Goal: Information Seeking & Learning: Check status

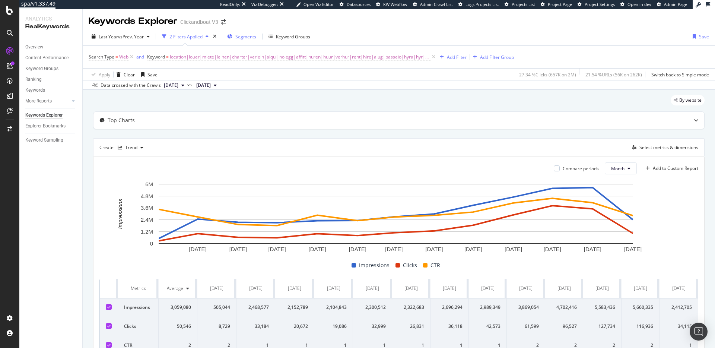
click at [252, 37] on span "Segments" at bounding box center [245, 37] width 21 height 6
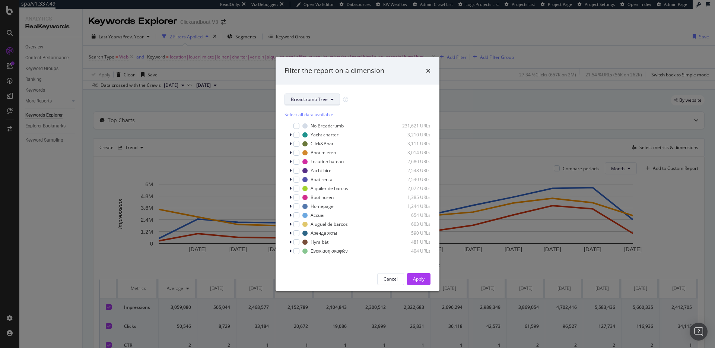
click at [312, 99] on span "Breadcrumb Tree" at bounding box center [309, 99] width 37 height 6
click at [312, 128] on span "page_type" at bounding box center [315, 126] width 48 height 7
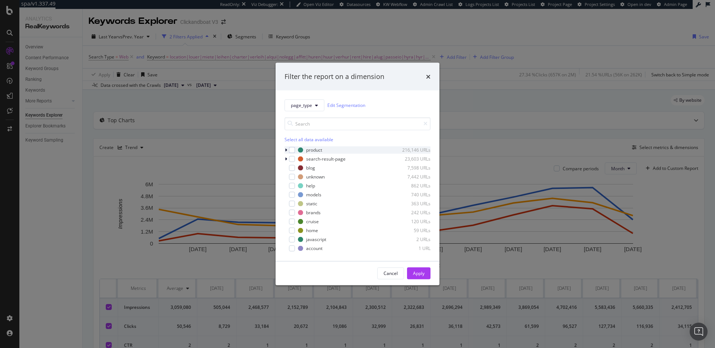
click at [286, 150] on icon "modal" at bounding box center [286, 149] width 2 height 4
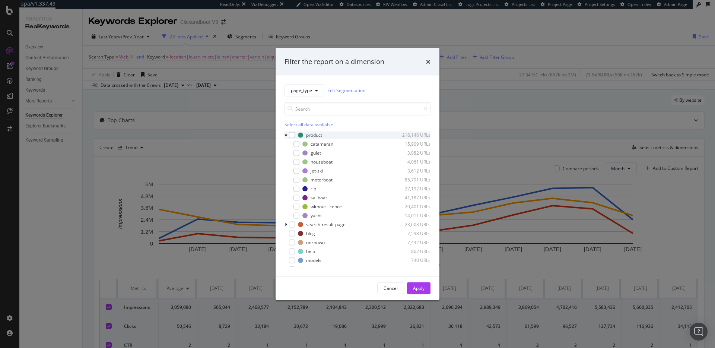
click at [286, 136] on icon "modal" at bounding box center [285, 135] width 3 height 4
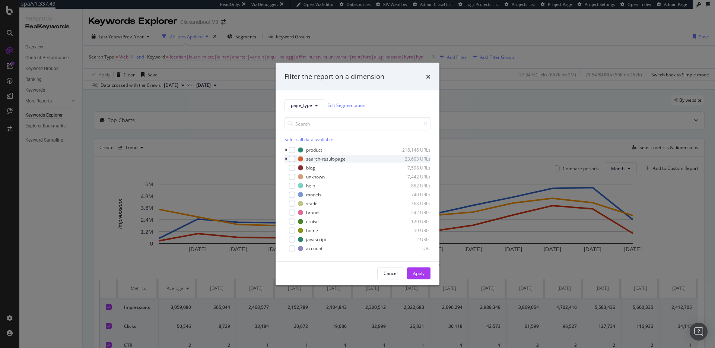
click at [285, 159] on icon "modal" at bounding box center [286, 158] width 2 height 4
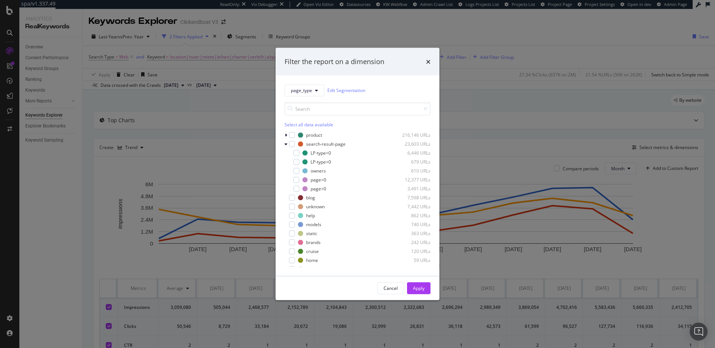
click at [434, 32] on div "Filter the report on a dimension page_type Edit Segmentation Select all data av…" at bounding box center [357, 174] width 715 height 348
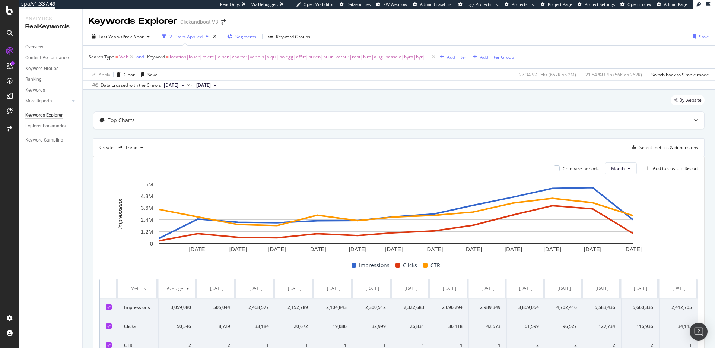
click at [243, 39] on span "Segments" at bounding box center [245, 37] width 21 height 6
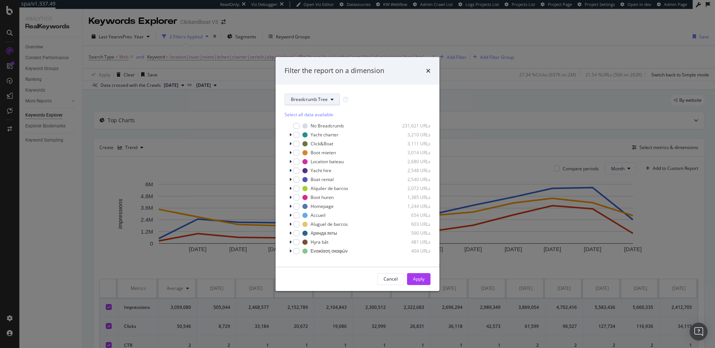
click at [304, 97] on span "Breadcrumb Tree" at bounding box center [309, 99] width 37 height 6
click at [309, 127] on span "page_type" at bounding box center [315, 126] width 48 height 7
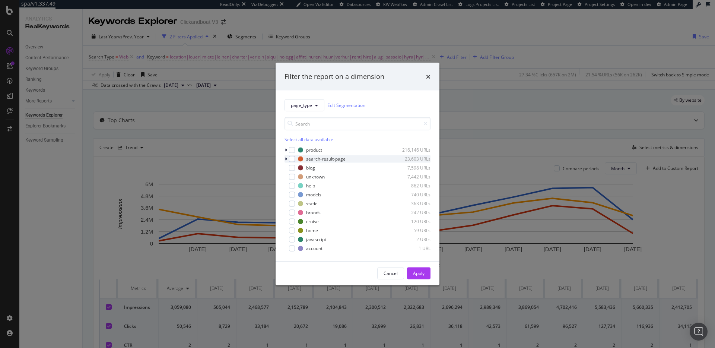
click at [286, 157] on icon "modal" at bounding box center [286, 158] width 2 height 4
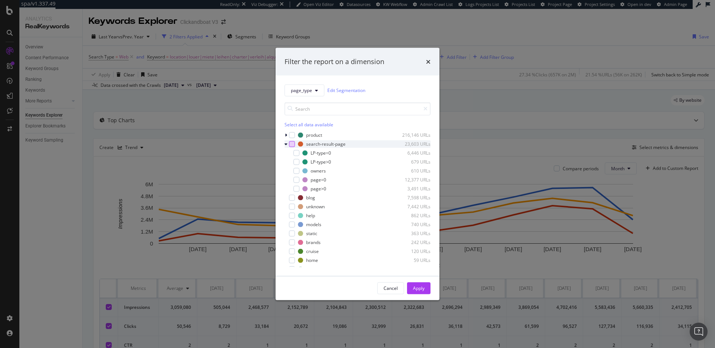
click at [292, 143] on div "modal" at bounding box center [292, 144] width 6 height 6
click at [422, 289] on div "Apply" at bounding box center [419, 288] width 12 height 6
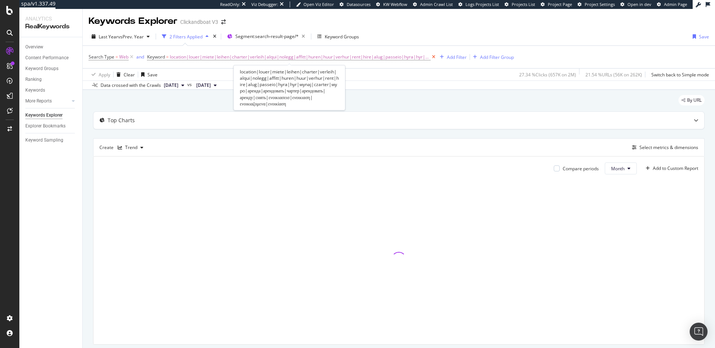
click at [430, 55] on icon at bounding box center [433, 56] width 6 height 7
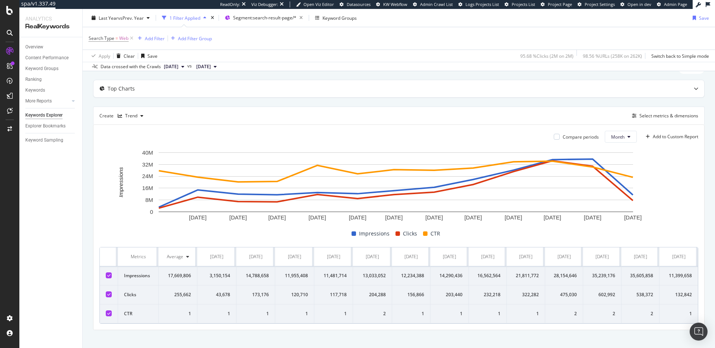
scroll to position [45, 0]
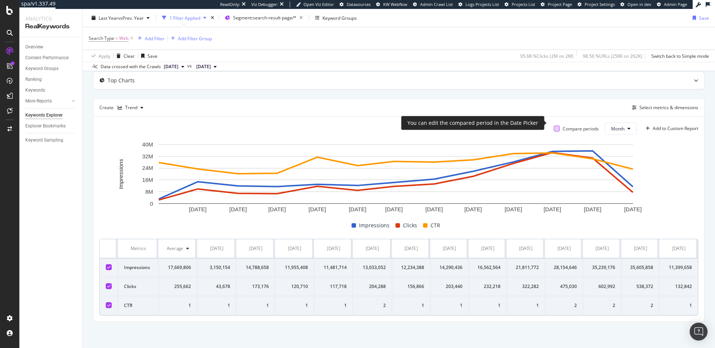
click at [554, 125] on div at bounding box center [557, 128] width 6 height 6
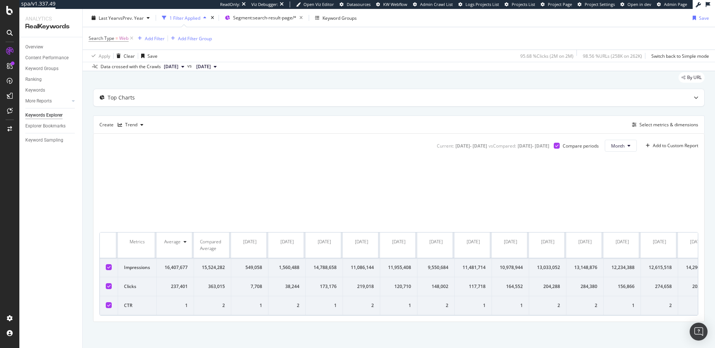
scroll to position [45, 0]
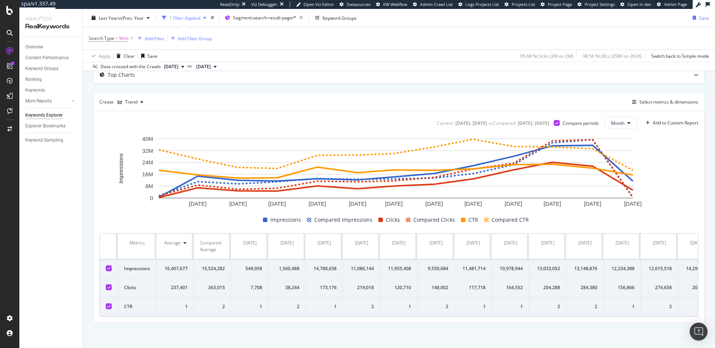
click at [109, 288] on icon at bounding box center [108, 287] width 3 height 4
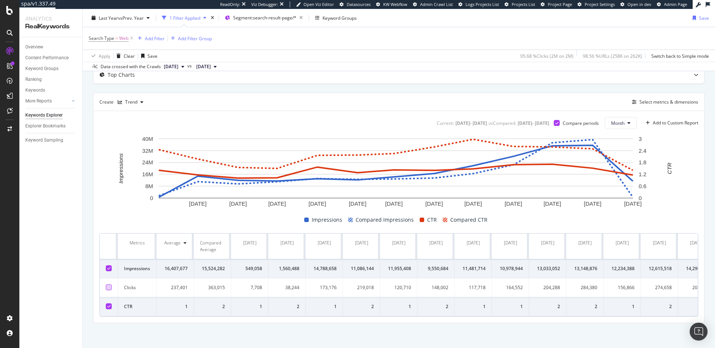
click at [109, 305] on icon at bounding box center [108, 306] width 3 height 4
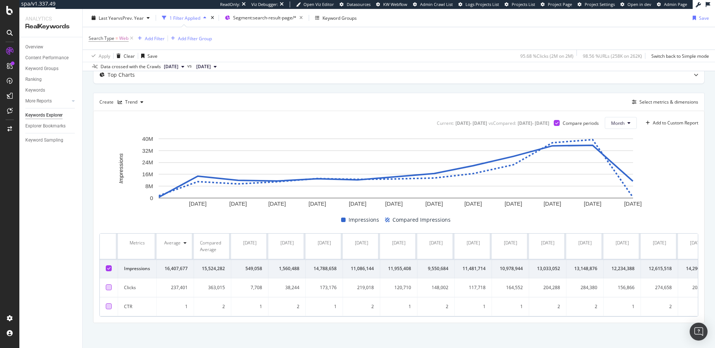
click at [165, 35] on div "Add Filter Add Filter Group" at bounding box center [173, 38] width 77 height 9
click at [163, 38] on div "Add Filter" at bounding box center [155, 38] width 20 height 6
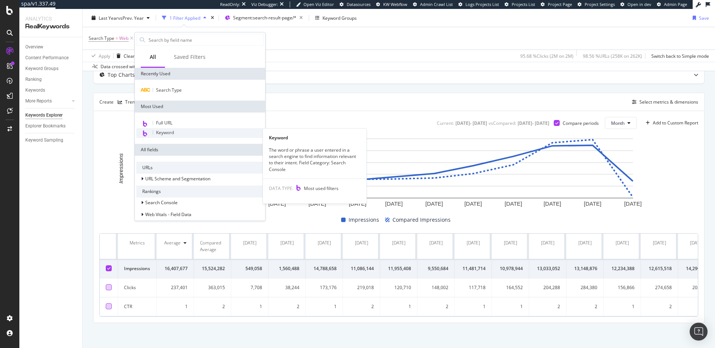
click at [175, 135] on div "Keyword" at bounding box center [199, 133] width 127 height 10
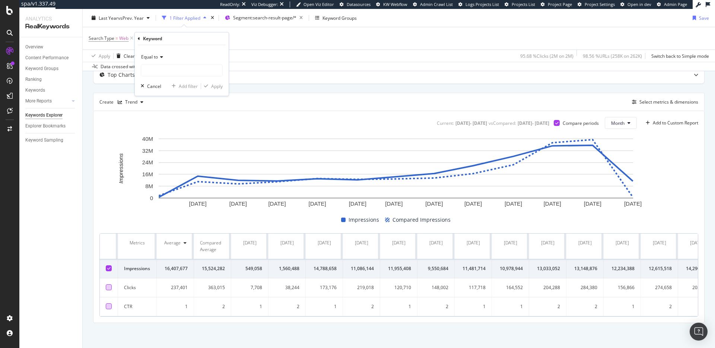
click at [139, 36] on icon at bounding box center [139, 38] width 2 height 4
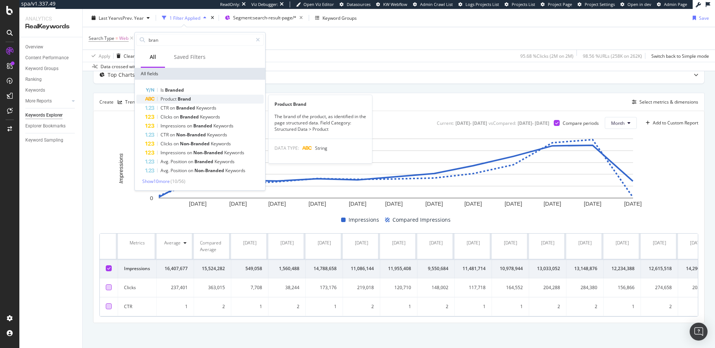
type input "bran"
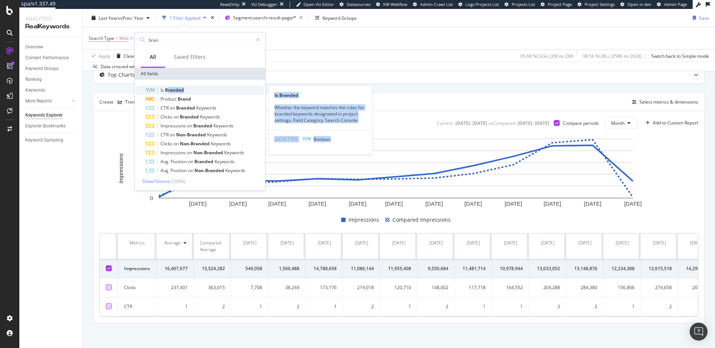
click at [167, 92] on div "Is Branded Is Branded Whether the keyword matches the rules for branded keyword…" at bounding box center [199, 130] width 127 height 89
click at [167, 91] on span "Branded" at bounding box center [174, 90] width 19 height 6
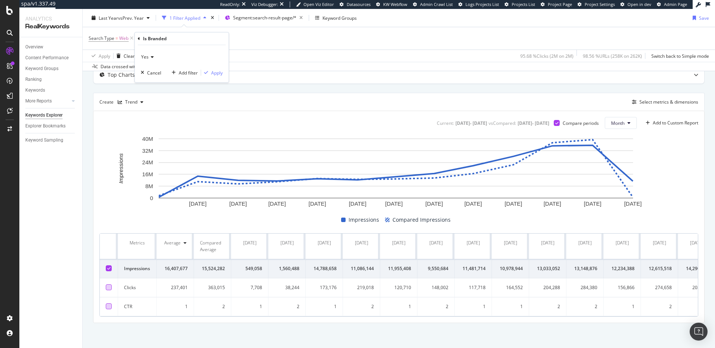
click at [152, 58] on icon at bounding box center [151, 57] width 5 height 4
click at [153, 80] on div "No" at bounding box center [183, 82] width 80 height 10
click at [216, 72] on div "Apply" at bounding box center [217, 73] width 12 height 6
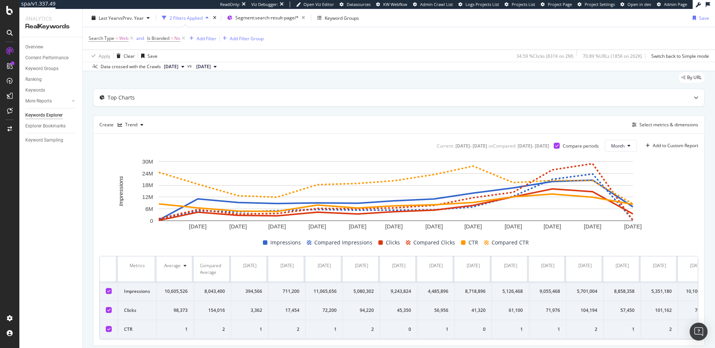
scroll to position [45, 0]
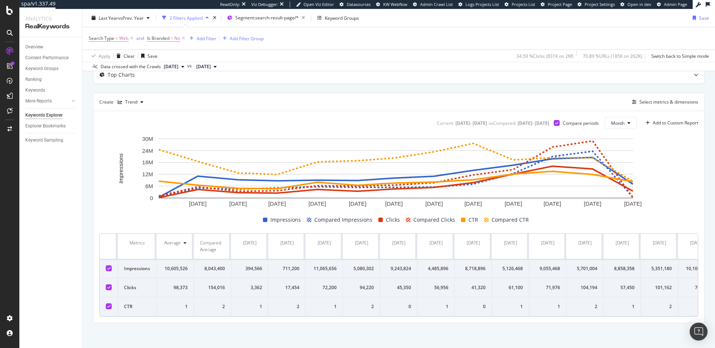
click at [110, 307] on icon at bounding box center [108, 306] width 3 height 4
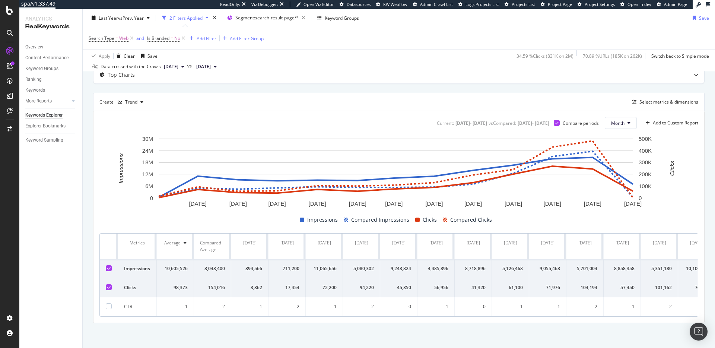
click at [111, 290] on td at bounding box center [109, 287] width 18 height 19
click at [109, 288] on icon at bounding box center [108, 287] width 3 height 4
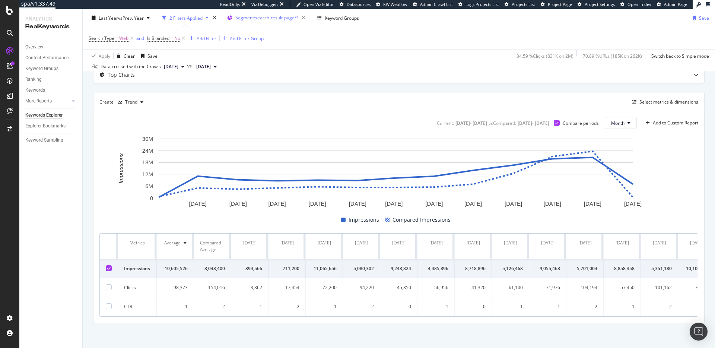
drag, startPoint x: 181, startPoint y: 39, endPoint x: 235, endPoint y: 22, distance: 57.0
click at [181, 39] on icon at bounding box center [183, 38] width 6 height 7
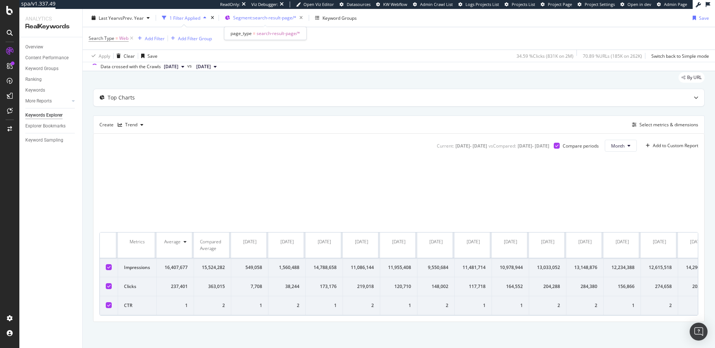
click at [264, 17] on span "Segment: search-result-page/*" at bounding box center [264, 18] width 63 height 6
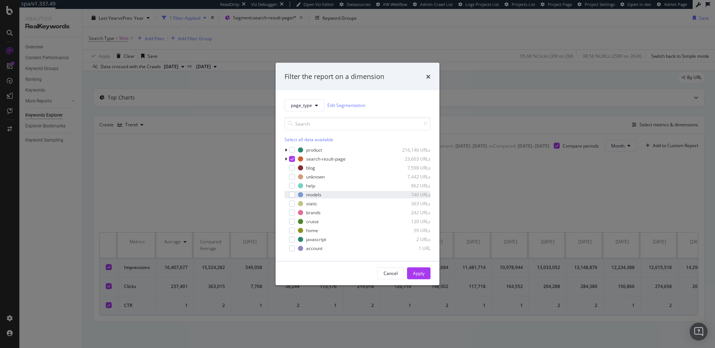
scroll to position [45, 0]
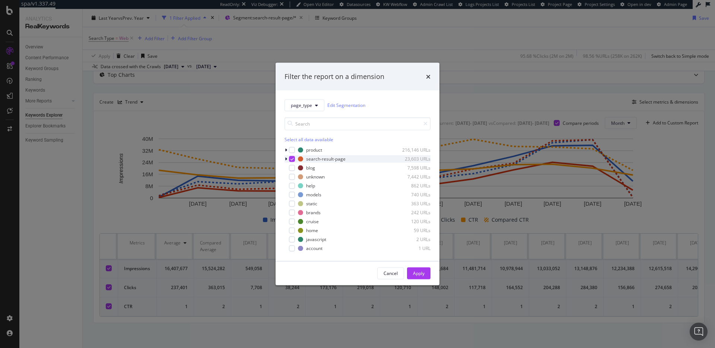
click at [287, 159] on div "modal" at bounding box center [286, 158] width 4 height 7
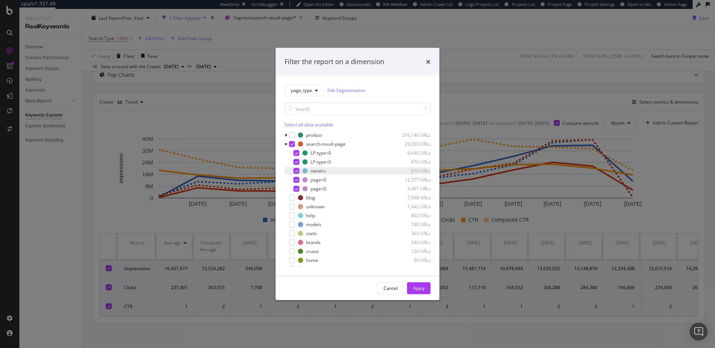
click at [295, 171] on icon "modal" at bounding box center [296, 171] width 3 height 4
click at [295, 178] on icon "modal" at bounding box center [296, 180] width 3 height 4
click at [294, 186] on div "modal" at bounding box center [296, 188] width 6 height 6
click at [419, 287] on div "Apply" at bounding box center [419, 288] width 12 height 6
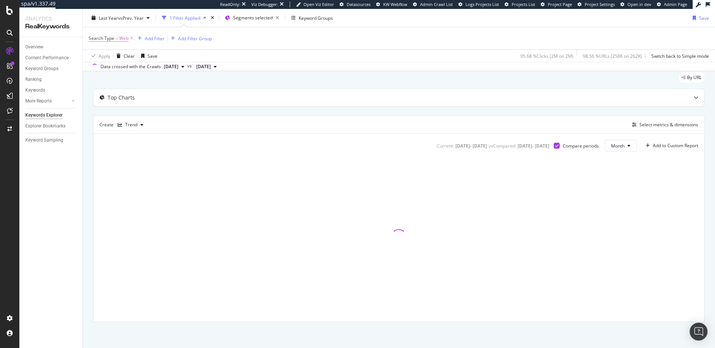
scroll to position [23, 0]
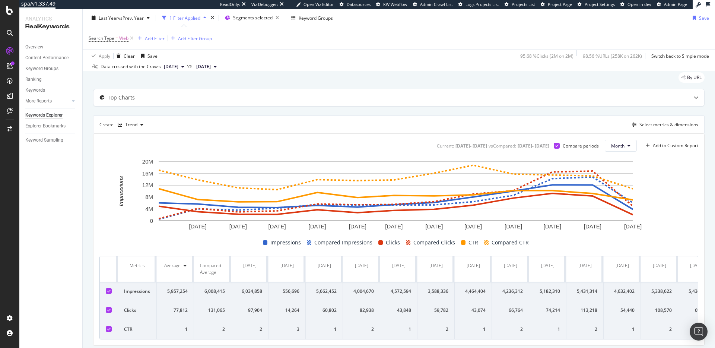
click at [110, 310] on icon at bounding box center [108, 310] width 3 height 4
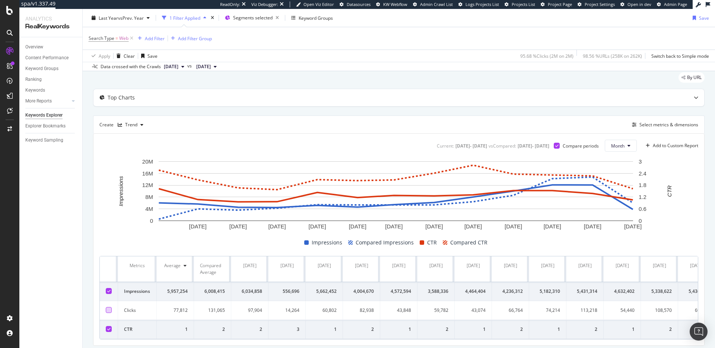
click at [111, 330] on div at bounding box center [109, 329] width 6 height 6
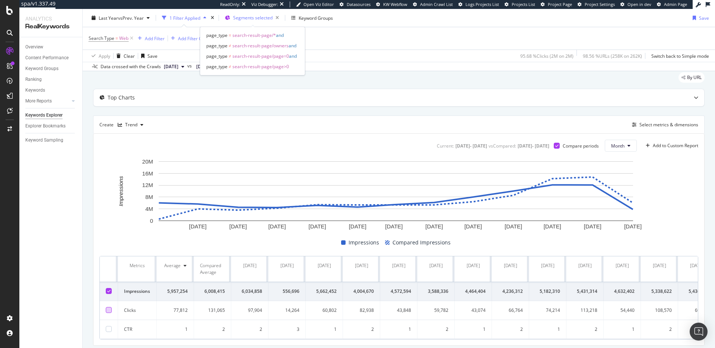
click at [247, 19] on span "Segments selected" at bounding box center [252, 18] width 39 height 6
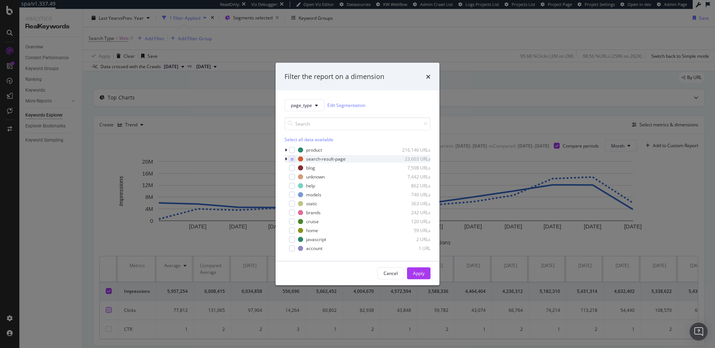
click at [285, 159] on icon "modal" at bounding box center [286, 158] width 2 height 4
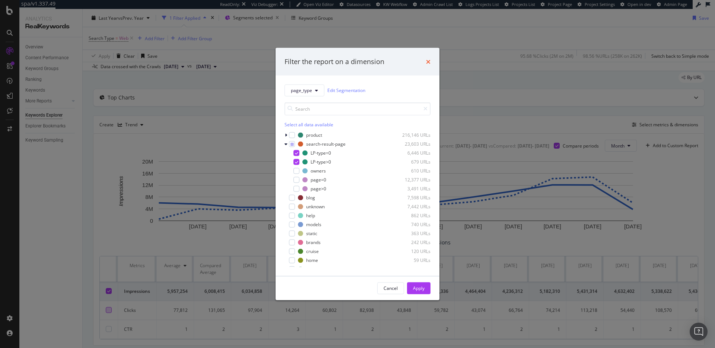
click at [429, 63] on icon "times" at bounding box center [428, 61] width 4 height 6
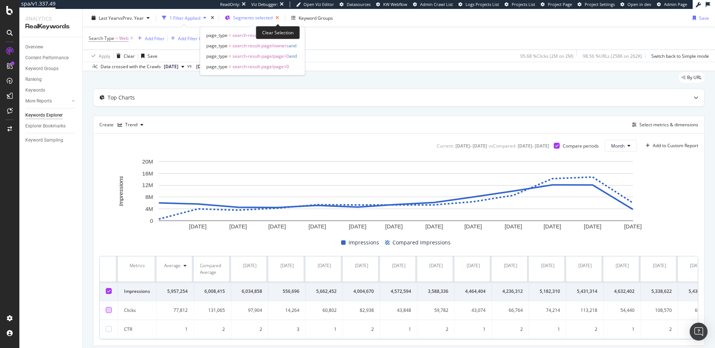
click at [279, 18] on icon "button" at bounding box center [277, 18] width 9 height 10
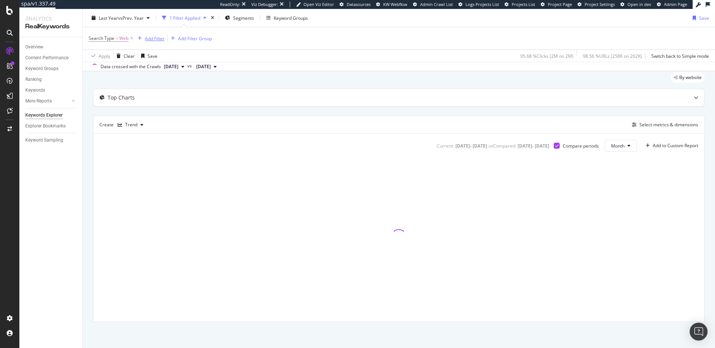
click at [153, 42] on div "Add Filter" at bounding box center [150, 38] width 30 height 8
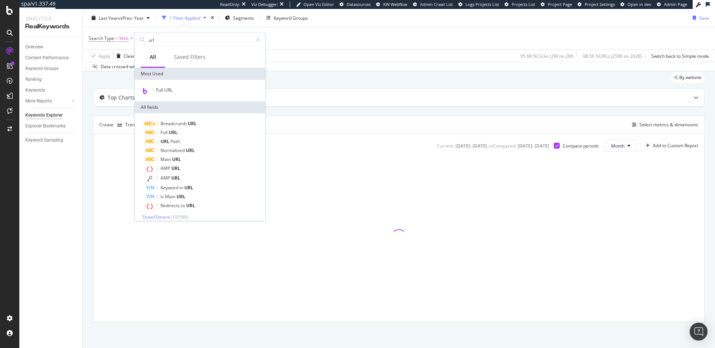
type input "url"
click at [168, 83] on div "Full URL" at bounding box center [200, 91] width 130 height 22
click at [169, 87] on span "Full URL" at bounding box center [164, 90] width 16 height 6
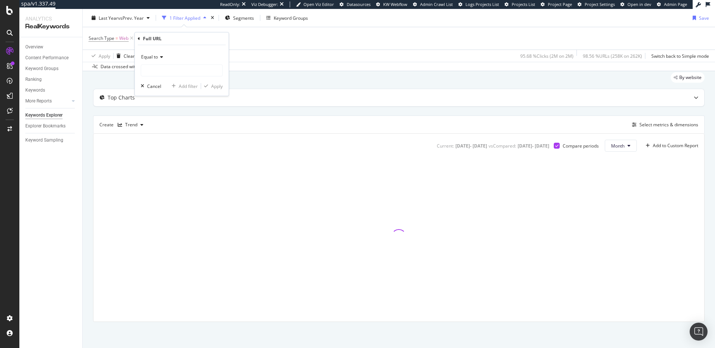
click at [152, 52] on div "Equal to" at bounding box center [182, 57] width 82 height 12
click at [171, 150] on span "Matches regex" at bounding box center [159, 150] width 31 height 6
click at [165, 69] on input "text" at bounding box center [181, 70] width 81 height 12
paste input "location|louer|miete|leihen|charter|verleih|alqui|nolegg|affitt|huren|huur|verh…"
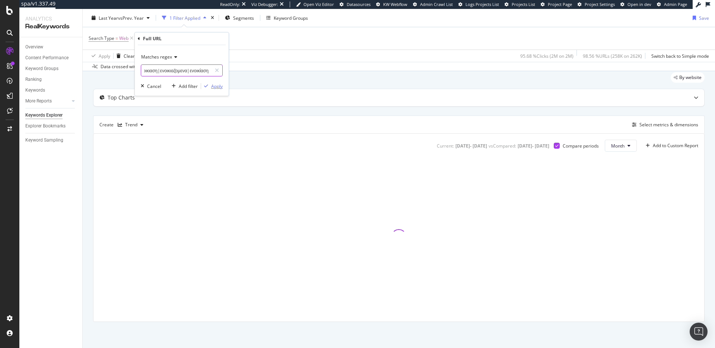
type input "location|louer|miete|leihen|charter|verleih|alqui|nolegg|affitt|huren|huur|verh…"
click at [219, 87] on div "Apply" at bounding box center [217, 86] width 12 height 6
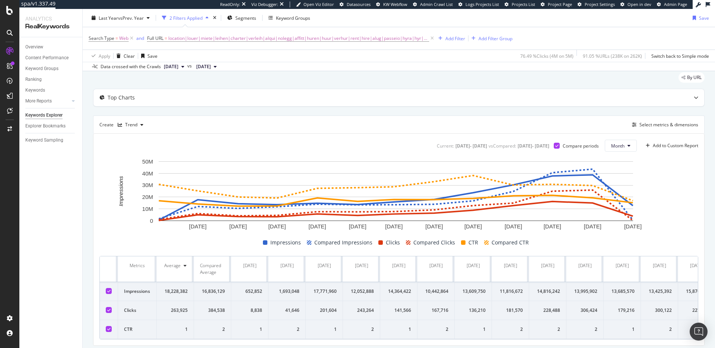
click at [106, 311] on div at bounding box center [109, 310] width 6 height 6
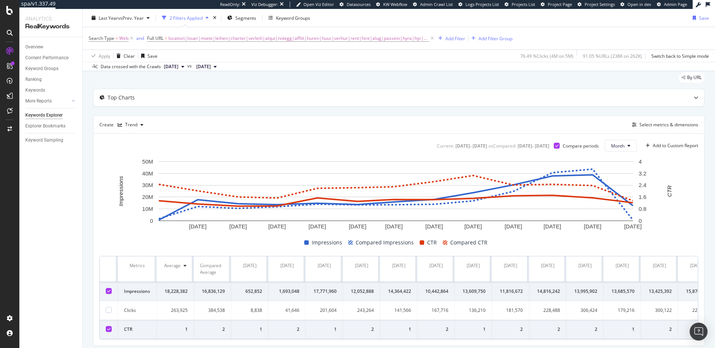
click at [106, 334] on td at bounding box center [109, 329] width 18 height 19
click at [106, 331] on div at bounding box center [109, 329] width 6 height 6
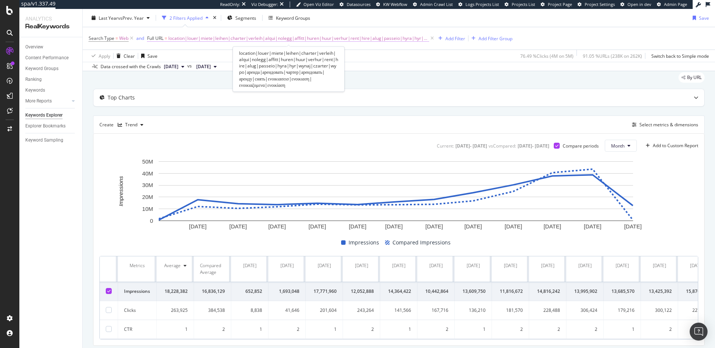
click at [344, 40] on span "location|louer|miete|leihen|charter|verleih|alqui|nolegg|affitt|huren|huur|verh…" at bounding box center [298, 38] width 261 height 10
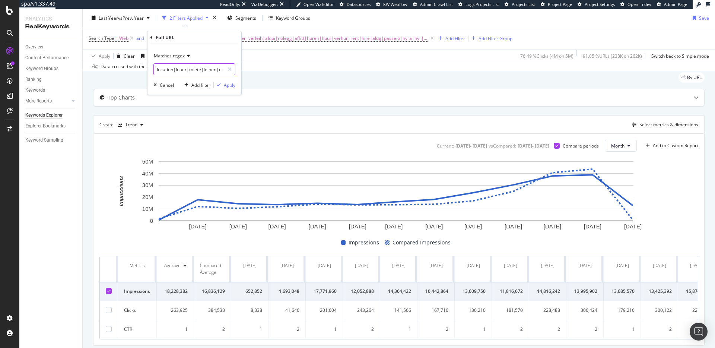
click at [195, 72] on input "location|louer|miete|leihen|charter|verleih|alqui|nolegg|affitt|huren|huur|verh…" at bounding box center [189, 69] width 70 height 12
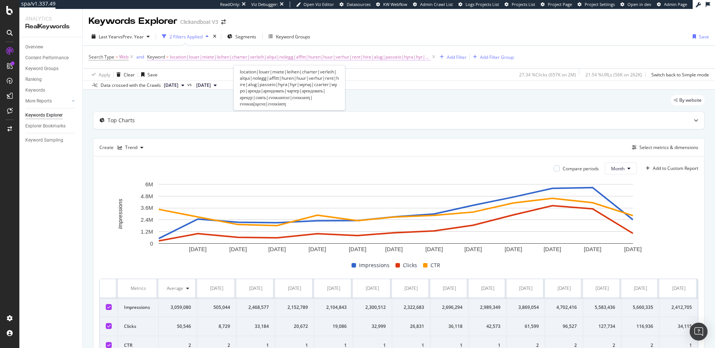
click at [175, 59] on span "location|louer|miete|leihen|charter|verleih|alqui|nolegg|affitt|huren|huur|verh…" at bounding box center [300, 57] width 261 height 10
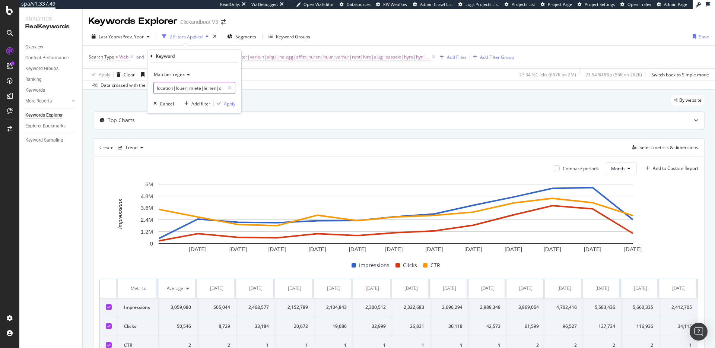
click at [166, 87] on input "location|louer|miete|leihen|charter|verleih|alqui|nolegg|affitt|huren|huur|verh…" at bounding box center [189, 88] width 70 height 12
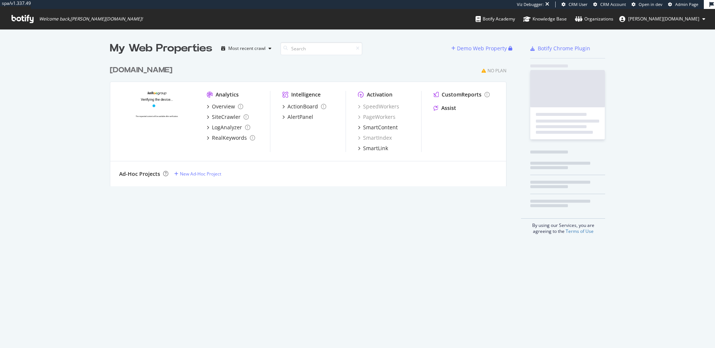
scroll to position [125, 397]
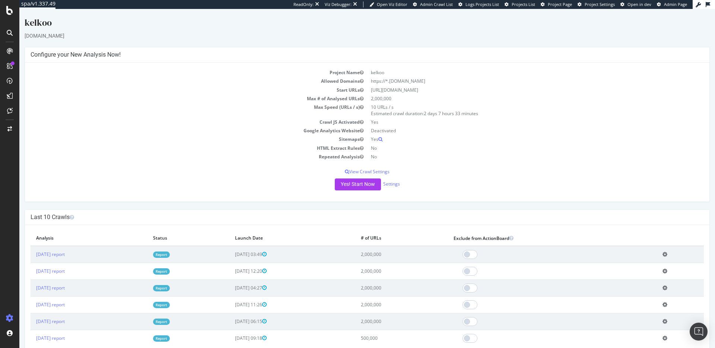
click at [64, 258] on td "2025 Aug. 18th report" at bounding box center [89, 254] width 117 height 17
click at [64, 257] on link "2025 Aug. 18th report" at bounding box center [50, 254] width 29 height 6
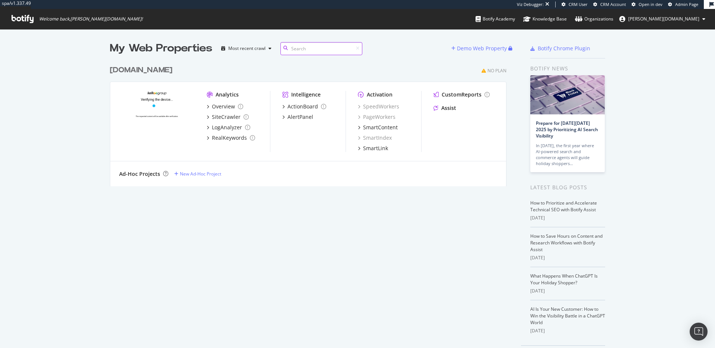
scroll to position [342, 704]
